Goal: Information Seeking & Learning: Learn about a topic

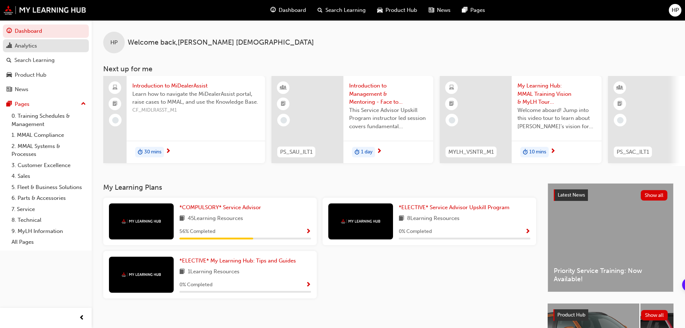
click at [39, 46] on div "Analytics" at bounding box center [45, 45] width 79 height 9
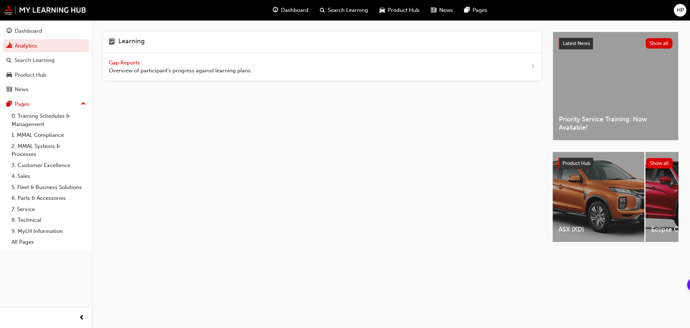
click at [123, 63] on span "Gap Reports" at bounding box center [125, 62] width 32 height 6
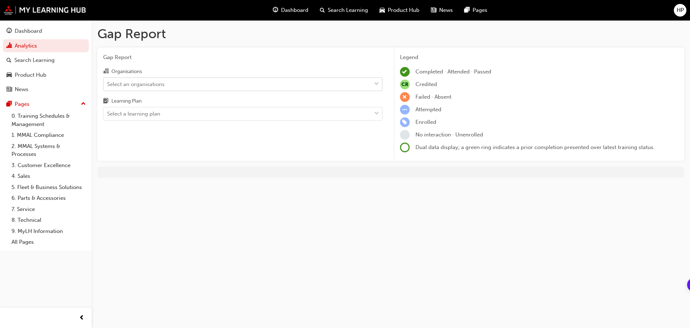
click at [170, 83] on div "Select an organisations" at bounding box center [238, 84] width 268 height 13
click at [108, 83] on input "Organisations Select an organisations" at bounding box center [107, 84] width 1 height 6
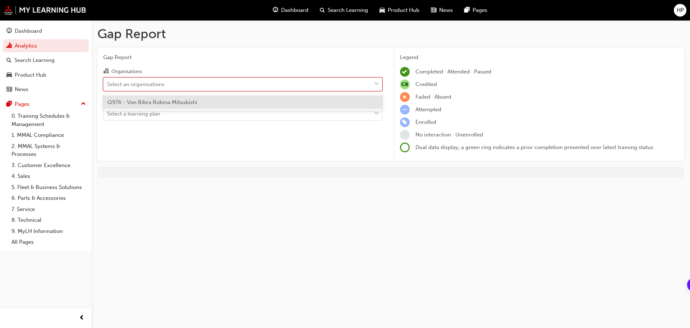
click at [173, 97] on div "Q976 - Von Bibra Robina Mitsubishi" at bounding box center [242, 102] width 279 height 14
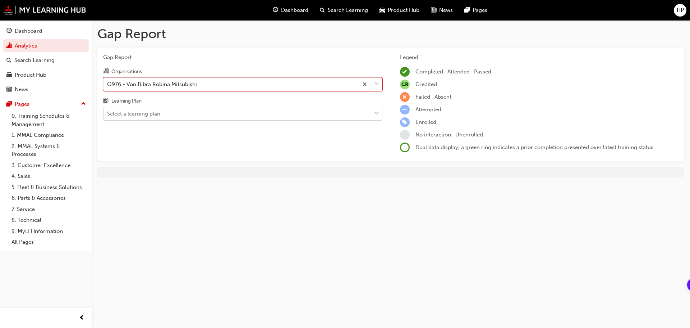
click at [170, 112] on div "Select a learning plan" at bounding box center [238, 113] width 268 height 13
click at [108, 112] on input "Learning Plan Select a learning plan" at bounding box center [107, 113] width 1 height 6
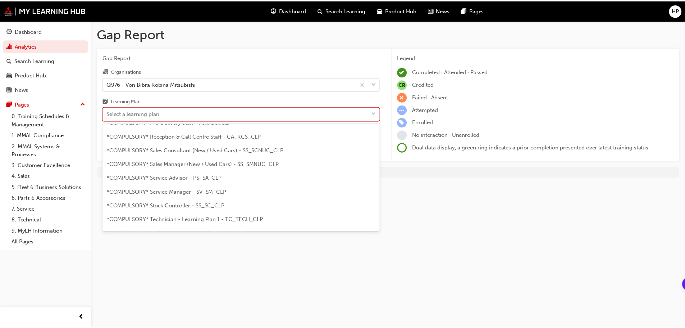
scroll to position [216, 0]
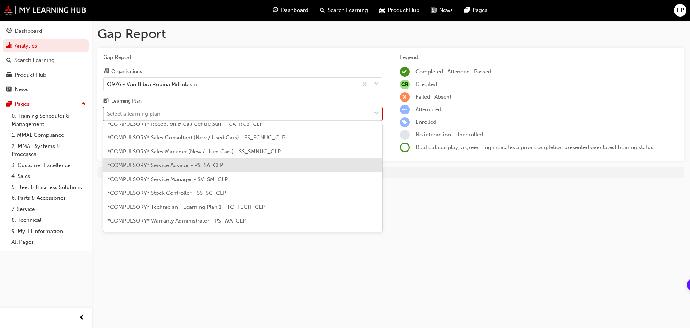
click at [208, 168] on span "*COMPULSORY* Service Advisor - PS_SA_CLP" at bounding box center [165, 165] width 116 height 6
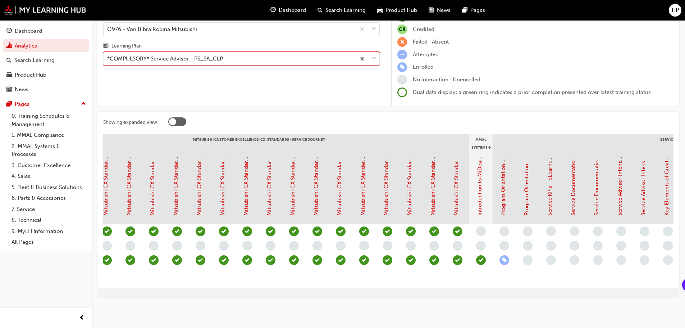
scroll to position [0, 324]
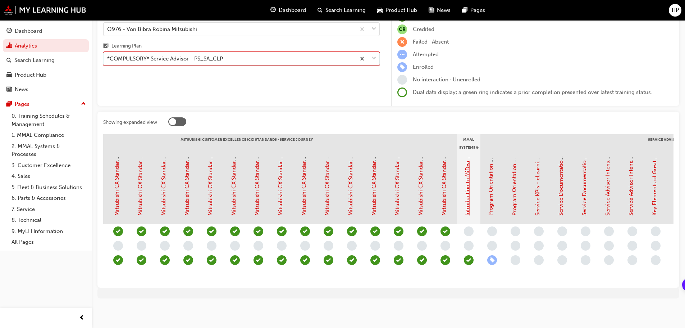
click at [467, 190] on link "Introduction to MiDealerAssist" at bounding box center [467, 177] width 6 height 75
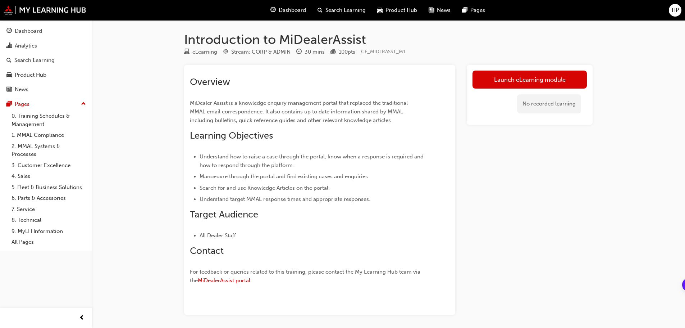
click at [516, 83] on link "Launch eLearning module" at bounding box center [529, 79] width 114 height 18
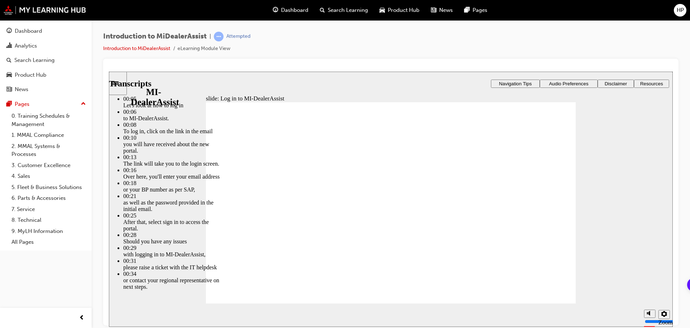
type input "42"
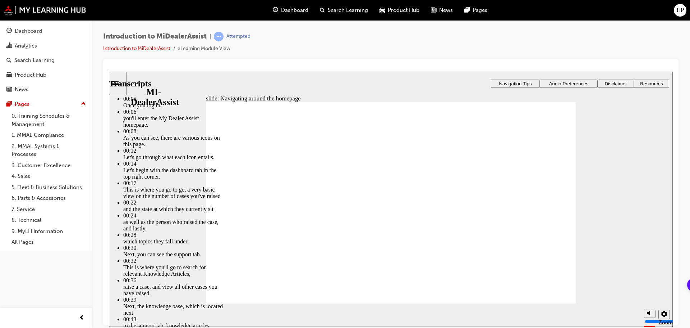
type input "144"
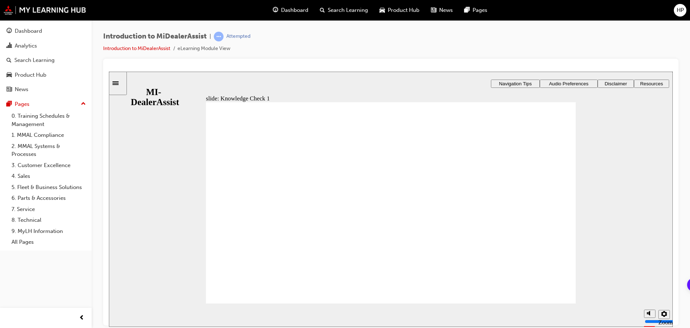
radio input "false"
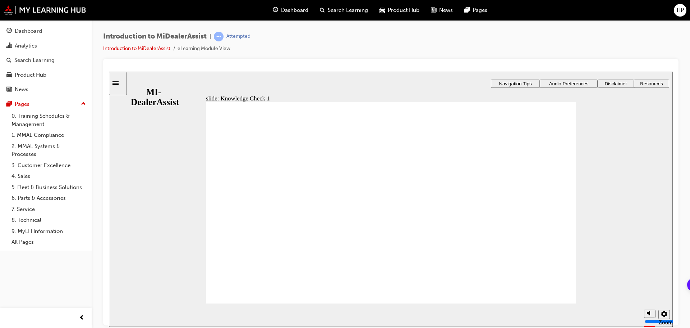
radio input "false"
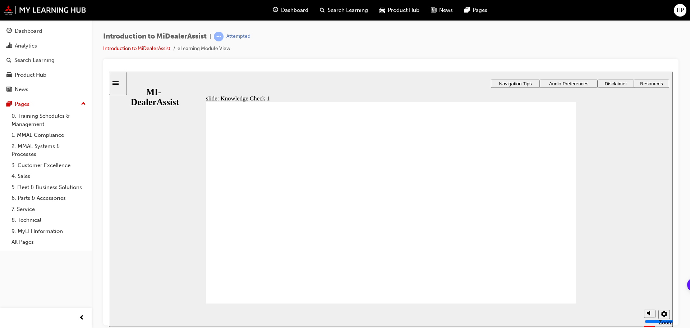
radio input "true"
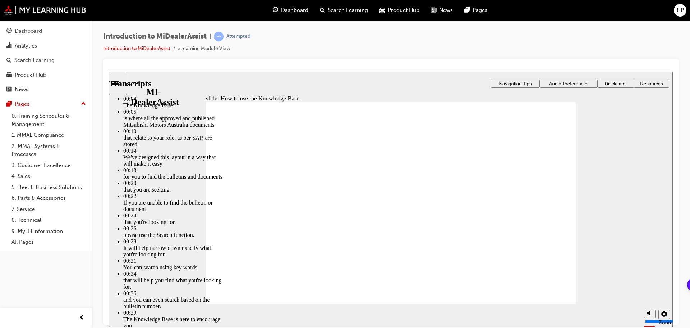
type input "51"
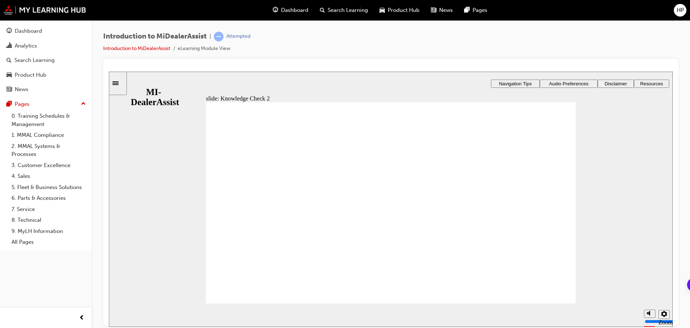
radio input "true"
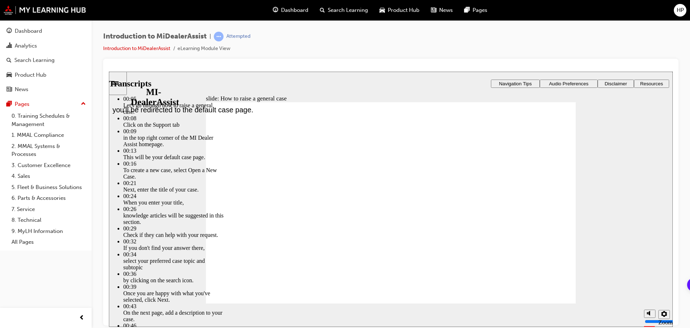
type input "85"
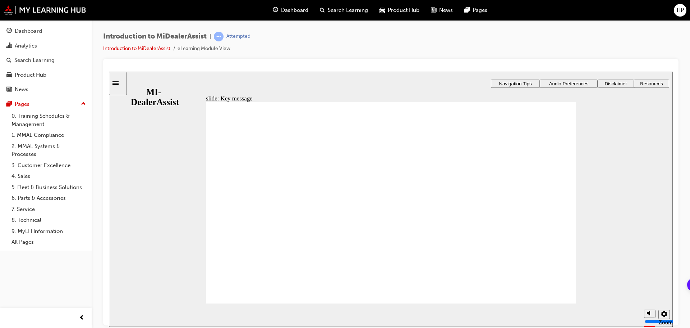
drag, startPoint x: 158, startPoint y: 36, endPoint x: 220, endPoint y: 42, distance: 62.1
click at [219, 42] on div "Introduction to MiDealerAssist | Attempted Introduction to MiDealerAssist eLear…" at bounding box center [176, 42] width 147 height 21
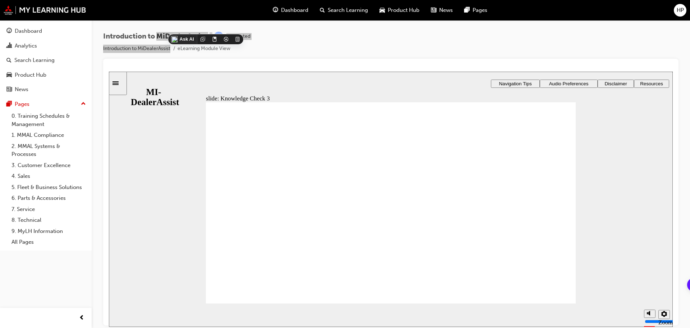
checkbox input "true"
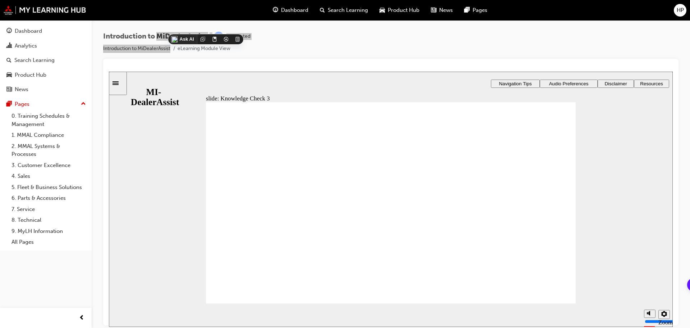
checkbox input "true"
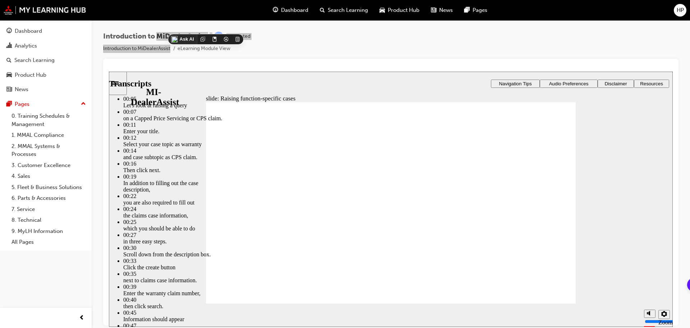
type input "80"
type input "50"
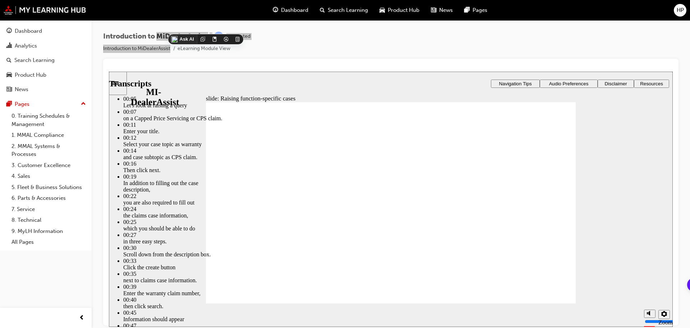
type input "80"
type input "44"
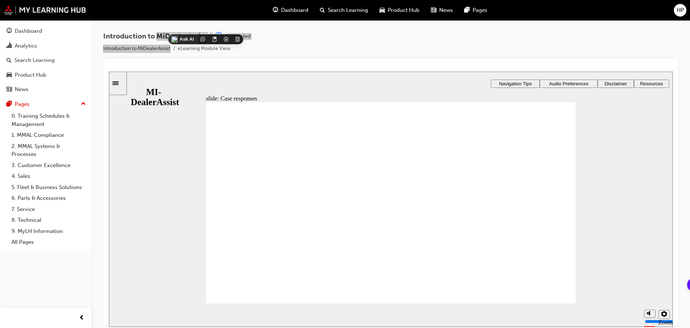
radio input "true"
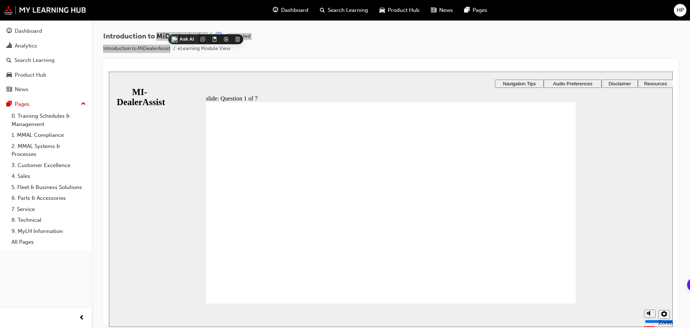
radio input "true"
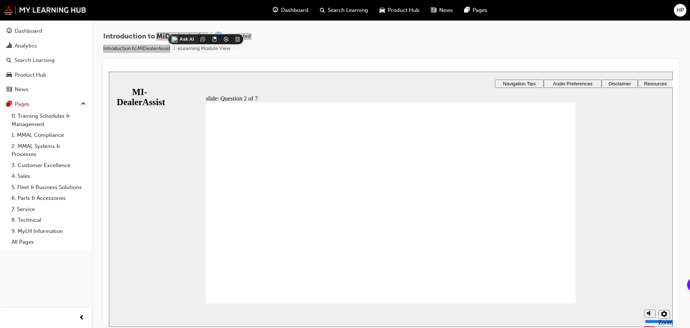
radio input "true"
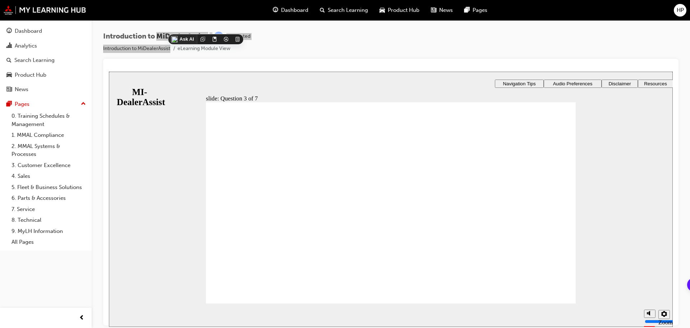
radio input "true"
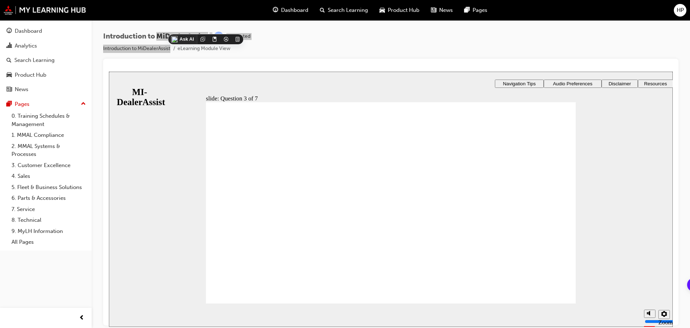
click at [341, 266] on div "slide: Question 4 of 7 Support tab Knowledge Base Notifications Cases Awaiting …" at bounding box center [391, 227] width 564 height 313
click at [472, 217] on div "slide: Question 4 of 7 Support tab Knowledge Base Notifications Cases Awaiting …" at bounding box center [391, 227] width 564 height 313
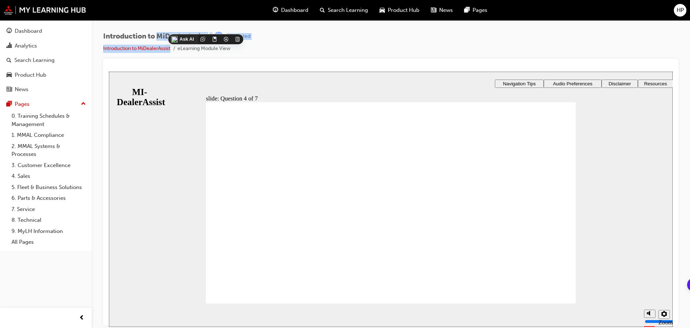
radio input "true"
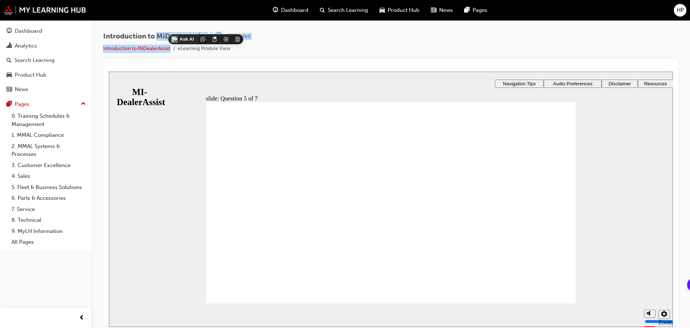
checkbox input "true"
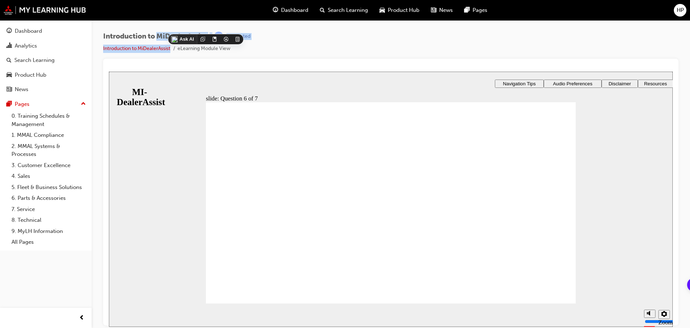
checkbox input "true"
drag, startPoint x: 238, startPoint y: 168, endPoint x: 233, endPoint y: 168, distance: 4.7
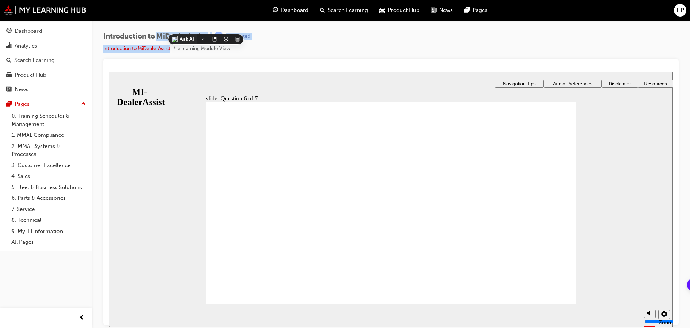
radio input "true"
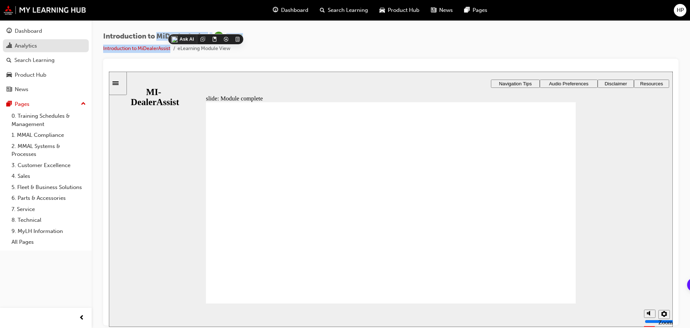
click at [28, 47] on div "Analytics" at bounding box center [26, 46] width 22 height 8
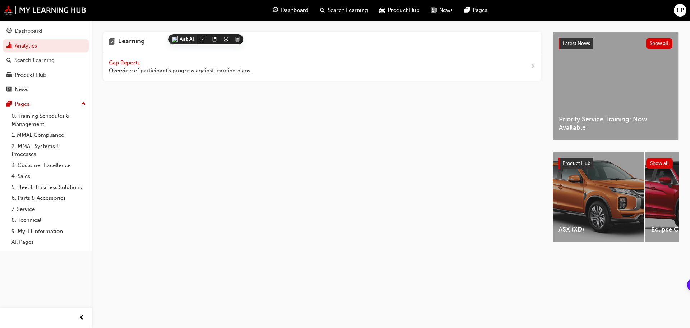
click at [137, 60] on span "Gap Reports" at bounding box center [125, 62] width 32 height 6
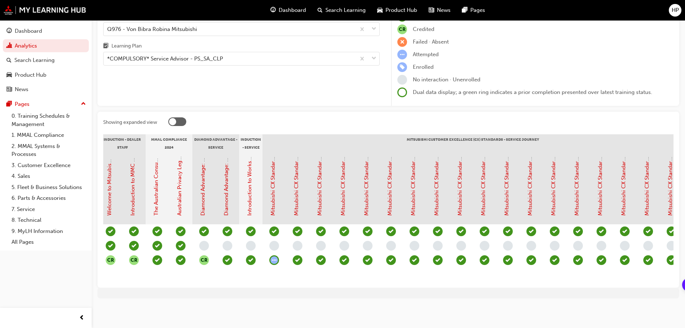
scroll to position [0, 69]
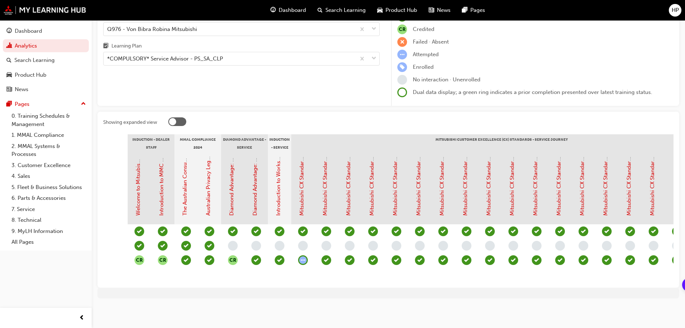
drag, startPoint x: 341, startPoint y: 281, endPoint x: 391, endPoint y: 282, distance: 50.0
click at [391, 282] on div "Showing expanded view Induction - Dealer Staff MMAL Compliance 2024 Diamond Adv…" at bounding box center [388, 199] width 582 height 176
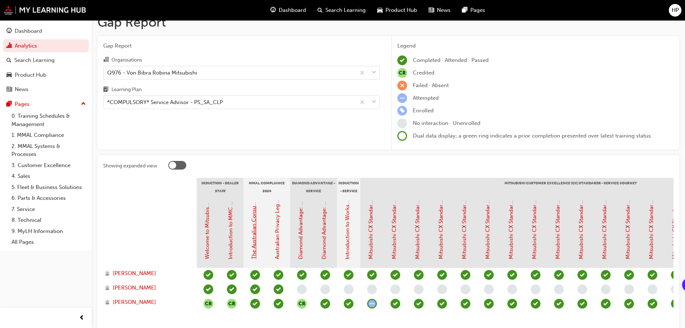
scroll to position [0, 0]
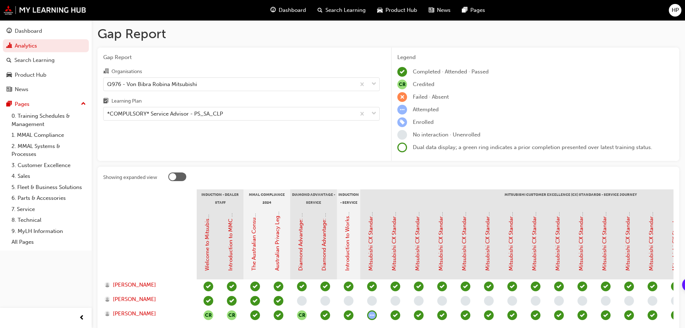
click at [177, 175] on div at bounding box center [177, 176] width 18 height 9
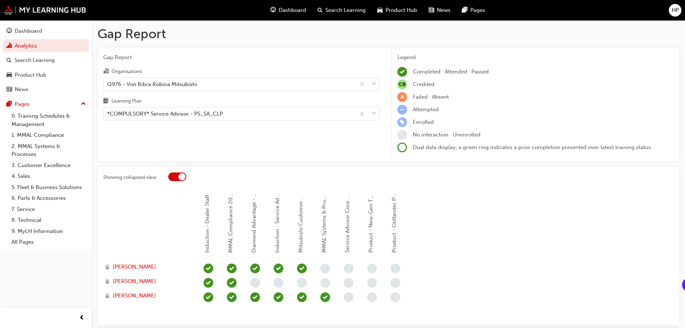
click at [177, 175] on div at bounding box center [177, 176] width 18 height 9
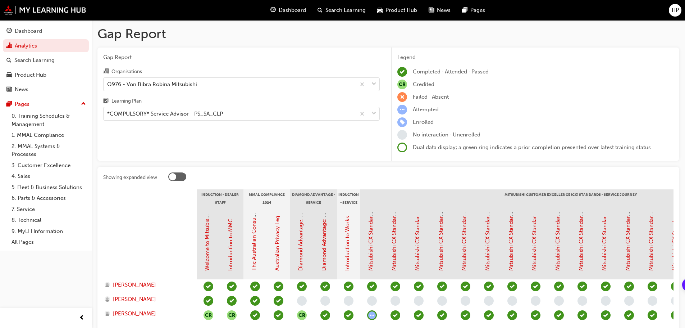
click at [177, 175] on div at bounding box center [177, 176] width 18 height 9
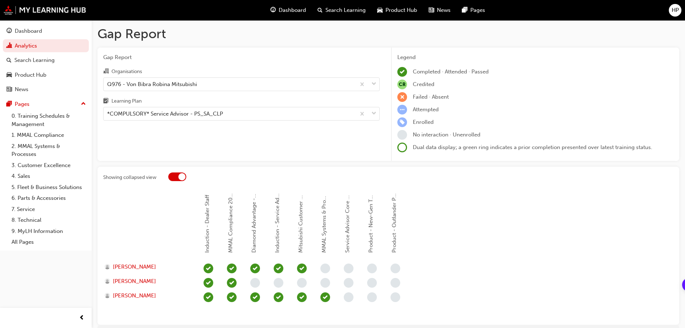
click at [177, 175] on div at bounding box center [177, 176] width 18 height 9
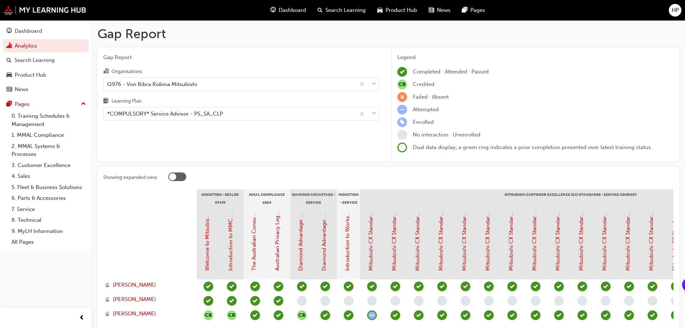
click at [177, 175] on div at bounding box center [177, 176] width 18 height 9
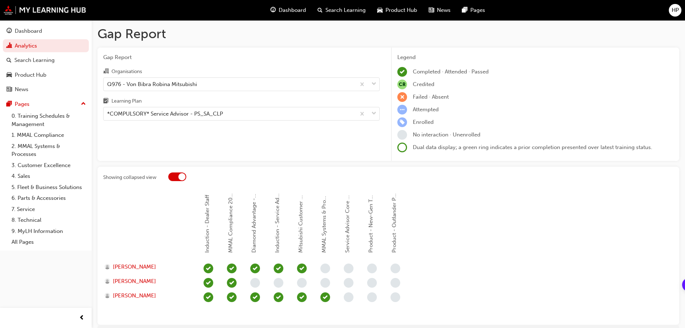
click at [177, 175] on div at bounding box center [177, 176] width 18 height 9
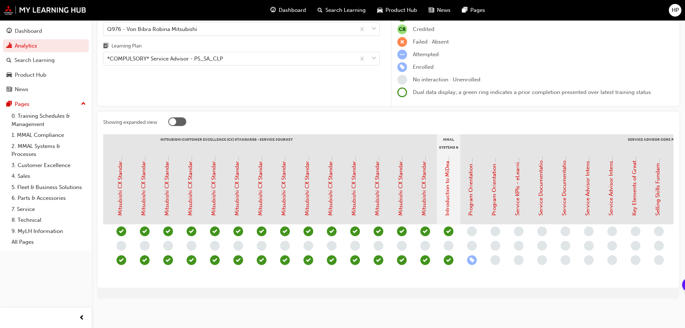
scroll to position [0, 347]
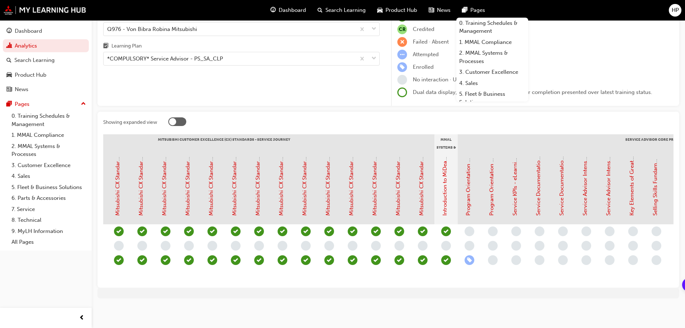
drag, startPoint x: 297, startPoint y: 275, endPoint x: 249, endPoint y: 277, distance: 48.2
click at [249, 277] on section "Induction - Dealer Staff MMAL Compliance 2024 Diamond Advantage - Service Induc…" at bounding box center [388, 207] width 570 height 147
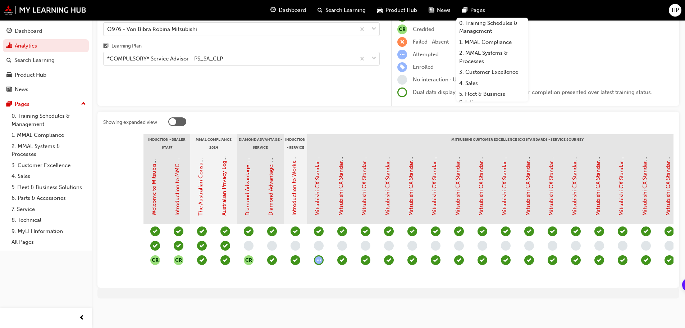
scroll to position [0, 34]
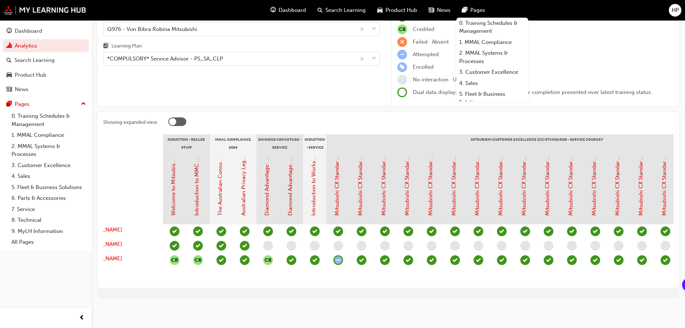
click at [314, 111] on div "Showing expanded view Induction - Dealer Staff MMAL Compliance 2024 Diamond Adv…" at bounding box center [388, 199] width 582 height 176
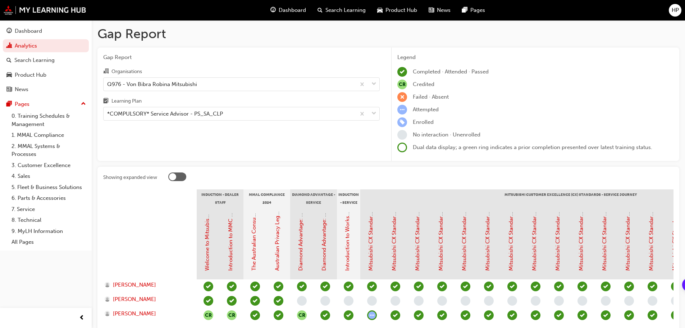
click at [678, 12] on span "HP" at bounding box center [675, 10] width 7 height 8
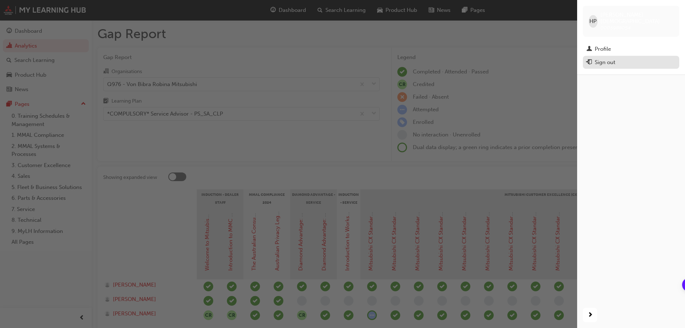
click at [619, 58] on div "Sign out" at bounding box center [630, 62] width 89 height 9
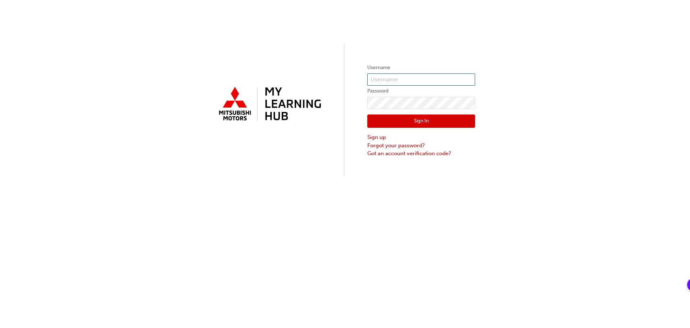
type input "[PERSON_NAME][EMAIL_ADDRESS][PERSON_NAME][DOMAIN_NAME]"
click at [404, 120] on button "Sign In" at bounding box center [421, 121] width 108 height 14
